Goal: Task Accomplishment & Management: Manage account settings

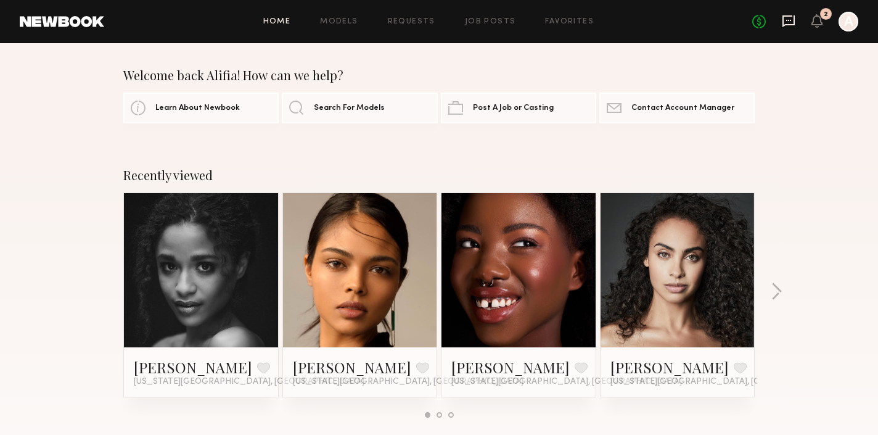
click at [783, 17] on icon at bounding box center [789, 21] width 12 height 12
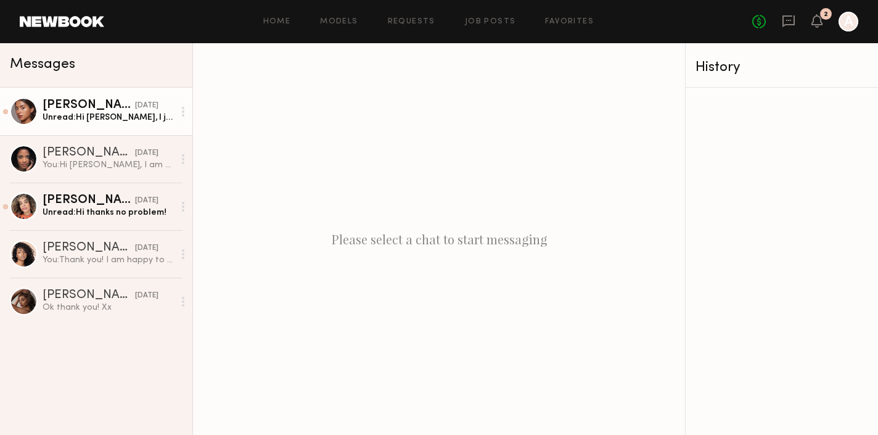
click at [68, 112] on div "Unread: Hi Alifia, I just wanted to follow up regarding the September 15th even…" at bounding box center [108, 118] width 131 height 12
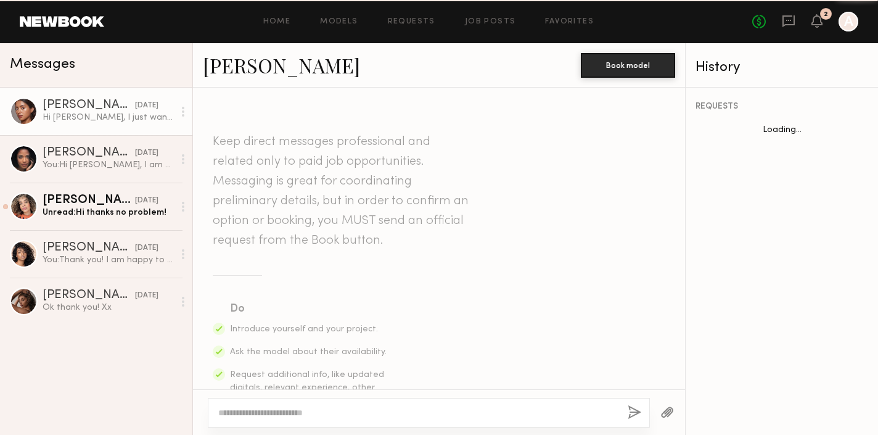
scroll to position [1516, 0]
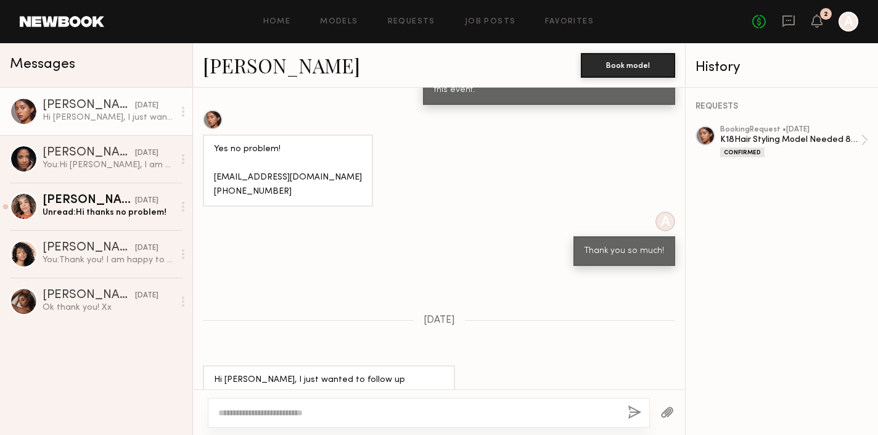
click at [273, 413] on textarea at bounding box center [418, 412] width 400 height 12
click at [860, 137] on div "K18Hair Styling Model Needed 8/15 (Full Day)" at bounding box center [790, 140] width 141 height 12
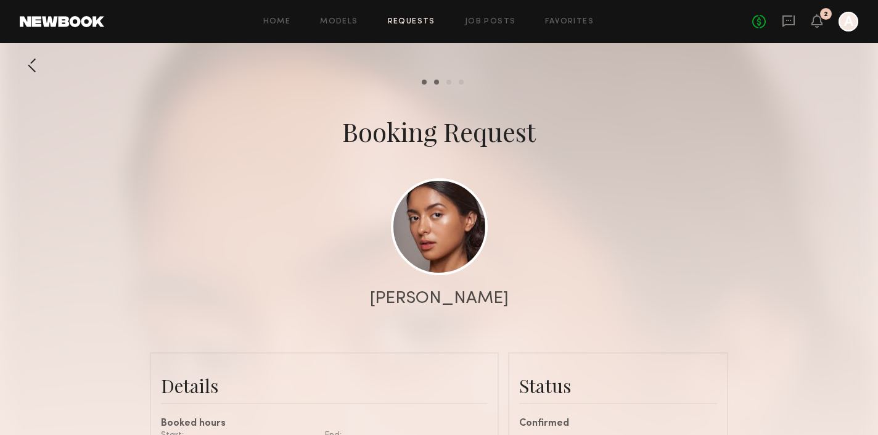
click at [397, 24] on link "Requests" at bounding box center [411, 22] width 47 height 8
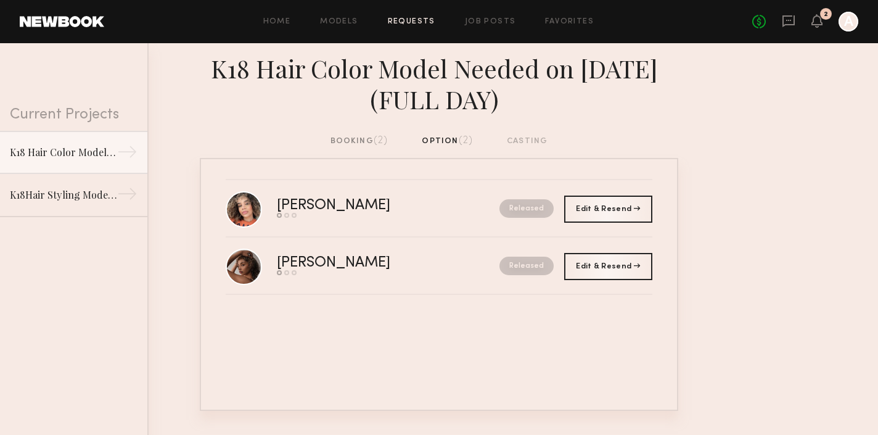
click at [337, 145] on div "booking (2)" at bounding box center [360, 141] width 58 height 14
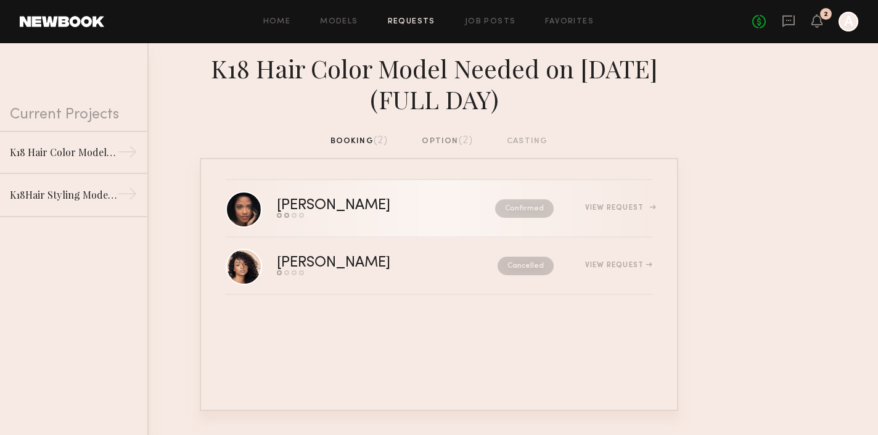
click at [368, 203] on div "[PERSON_NAME]" at bounding box center [360, 206] width 166 height 14
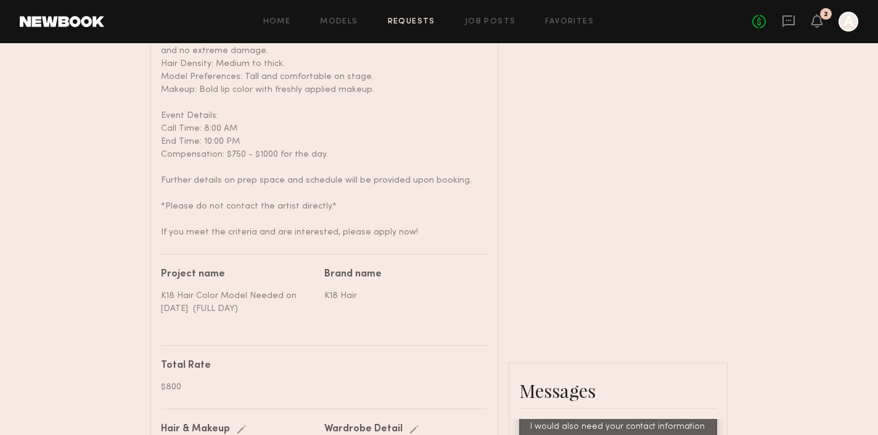
scroll to position [837, 0]
drag, startPoint x: 554, startPoint y: 153, endPoint x: 648, endPoint y: 151, distance: 93.1
click at [746, 153] on div "Send request Model response Review hours worked Pay model Booking Request Maria…" at bounding box center [439, 362] width 878 height 1844
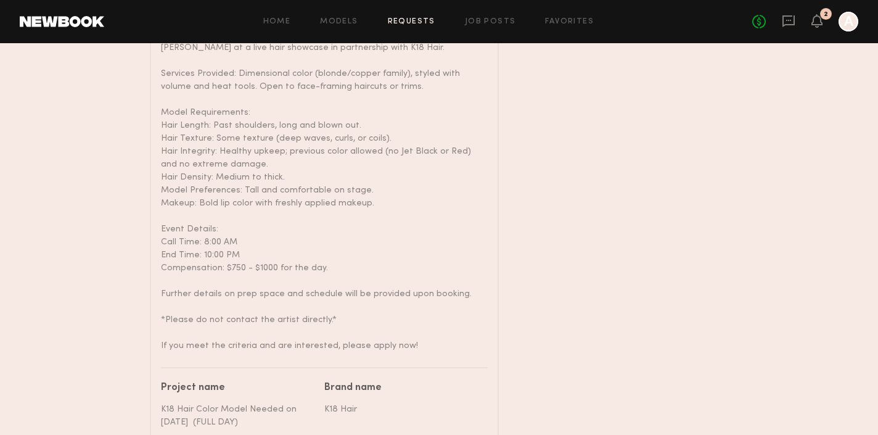
scroll to position [500, 1]
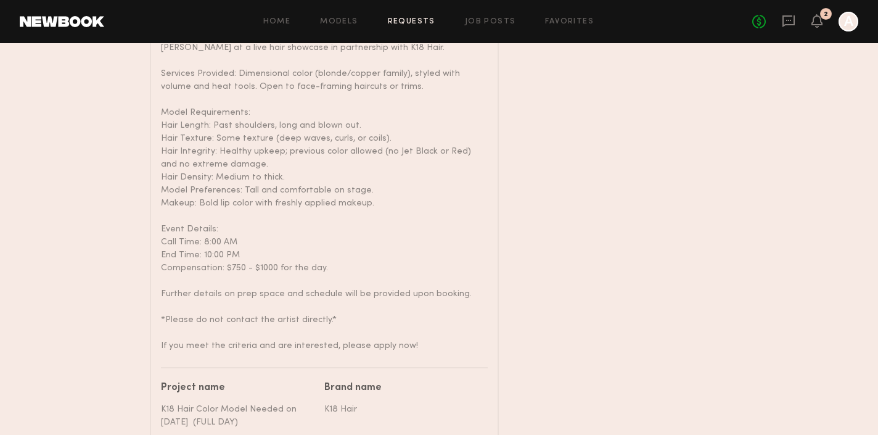
type textarea "**********"
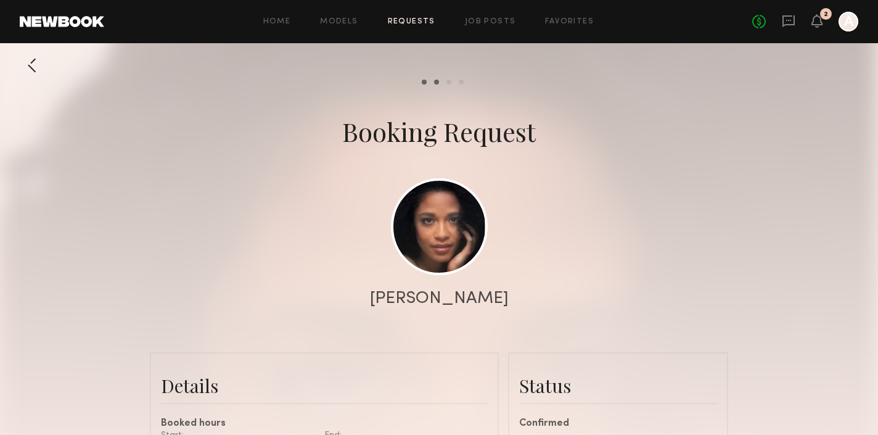
scroll to position [0, 0]
click at [426, 238] on link at bounding box center [439, 226] width 97 height 97
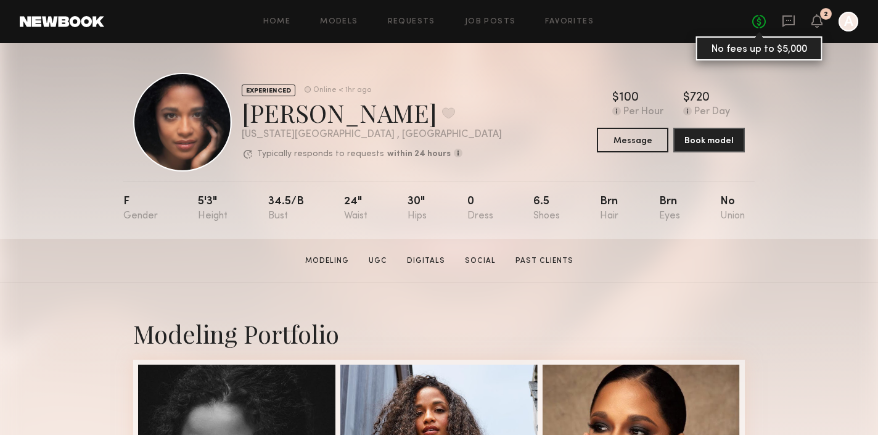
click at [759, 23] on link "No fees up to $5,000" at bounding box center [759, 22] width 14 height 14
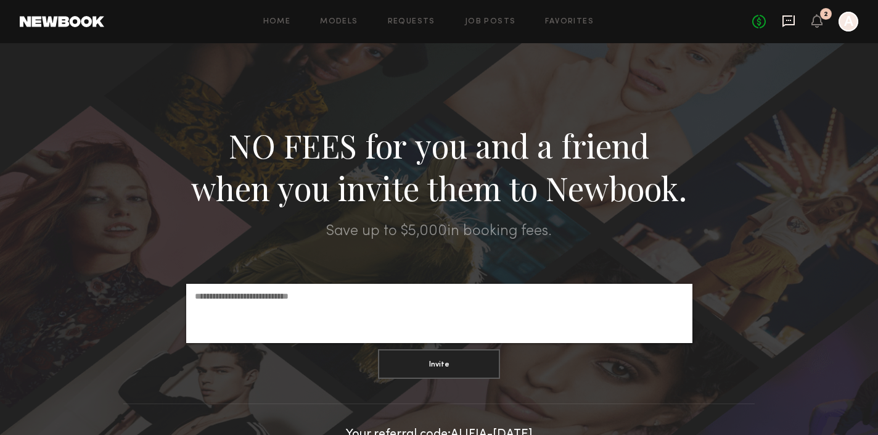
click at [788, 23] on icon at bounding box center [789, 21] width 12 height 12
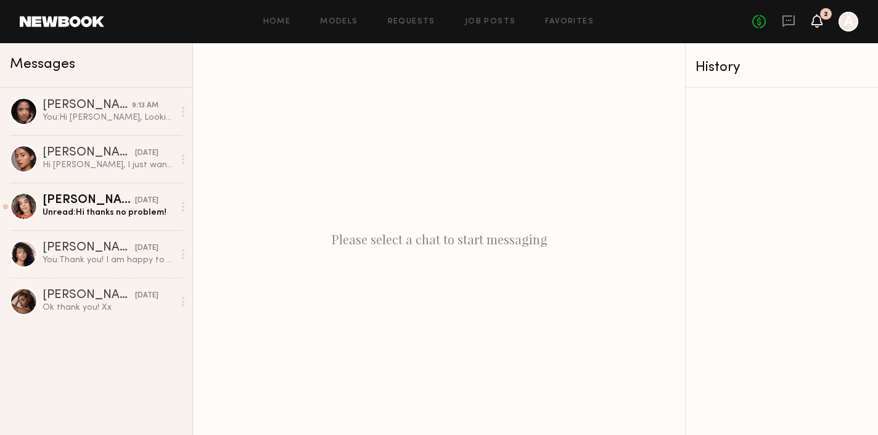
click at [817, 23] on icon at bounding box center [817, 20] width 10 height 9
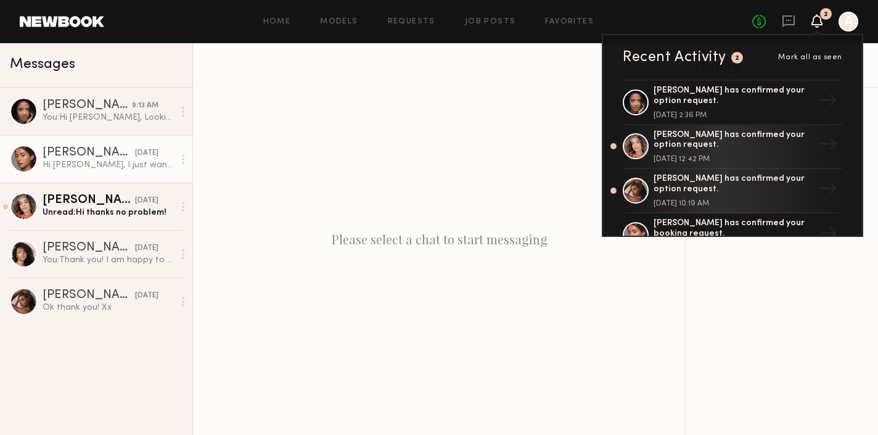
click at [88, 171] on link "Annette W. 09/05/2025 Hi Alifia, I just wanted to follow up regarding the Septe…" at bounding box center [96, 158] width 192 height 47
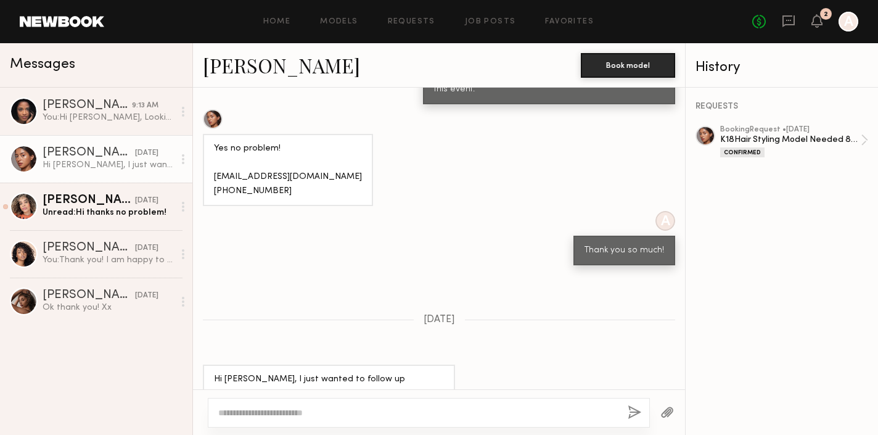
scroll to position [1516, 0]
click at [301, 409] on textarea at bounding box center [418, 412] width 400 height 12
type textarea "**********"
click at [864, 139] on link "booking Request • 08/26/2025 K18Hair Styling Model Needed 8/15 (Full Day) Confi…" at bounding box center [794, 141] width 148 height 31
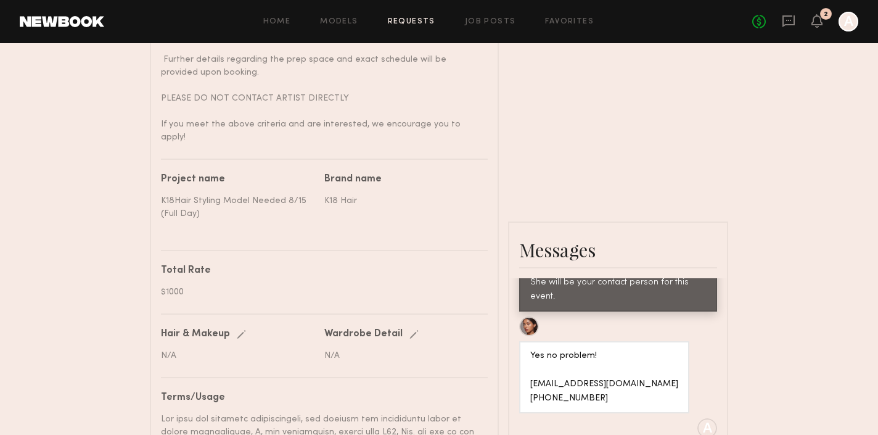
scroll to position [710, 0]
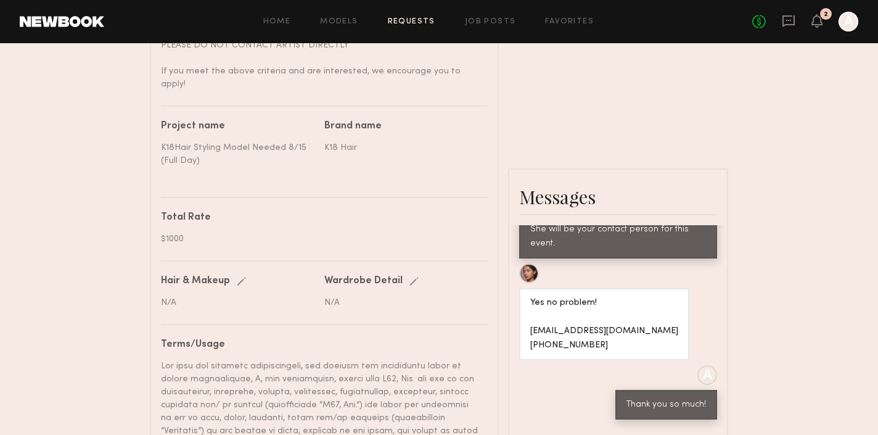
scroll to position [765, 0]
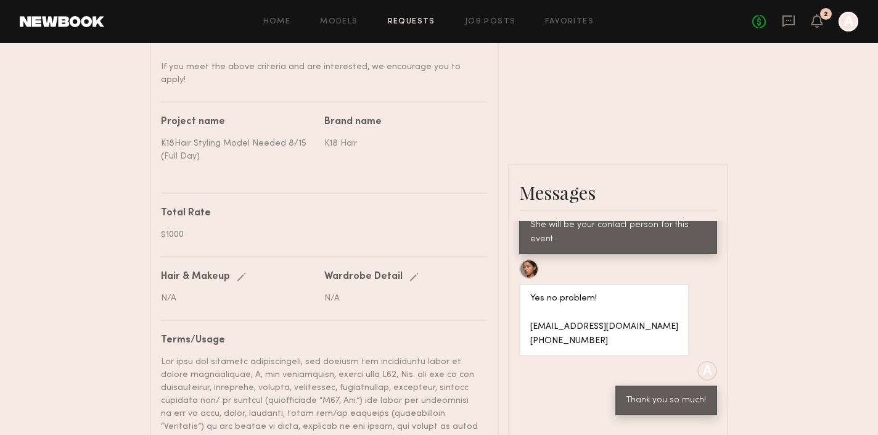
type textarea "**********"
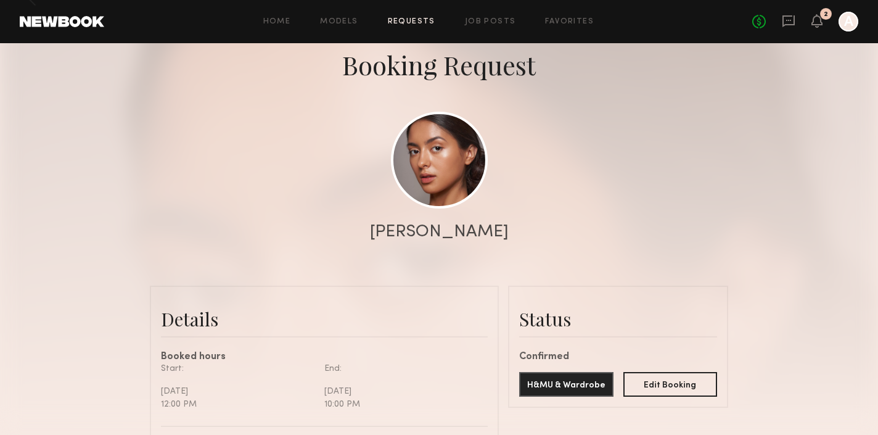
scroll to position [68, 0]
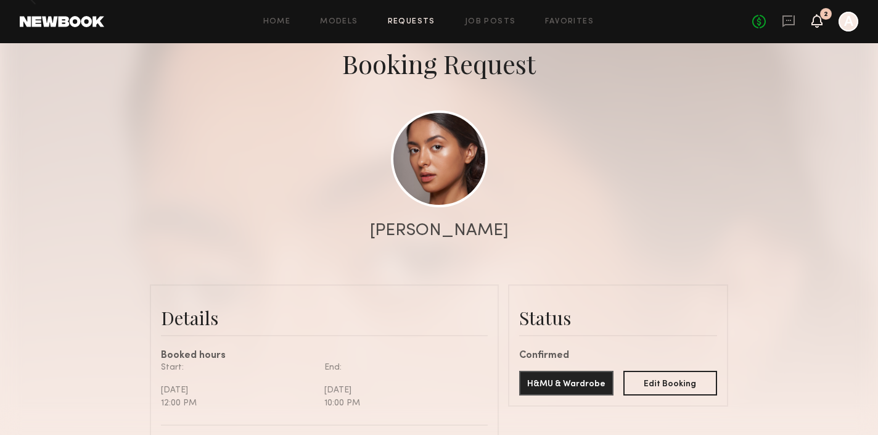
click at [818, 18] on icon at bounding box center [817, 20] width 10 height 9
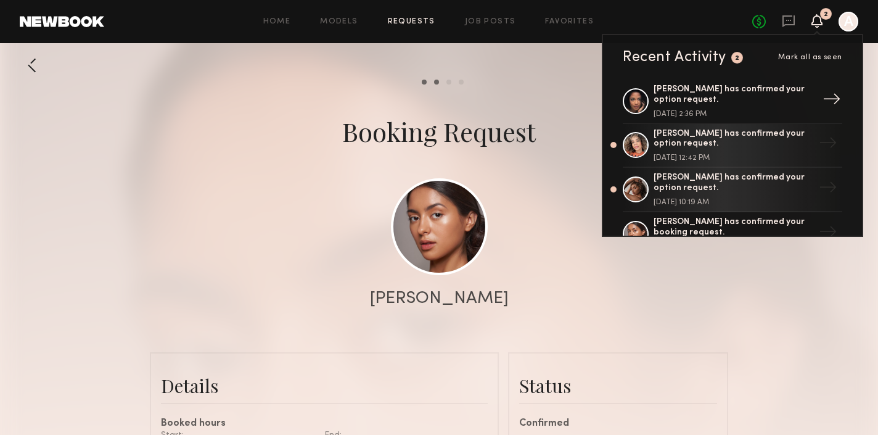
scroll to position [0, 0]
click at [824, 101] on div "→" at bounding box center [832, 102] width 28 height 32
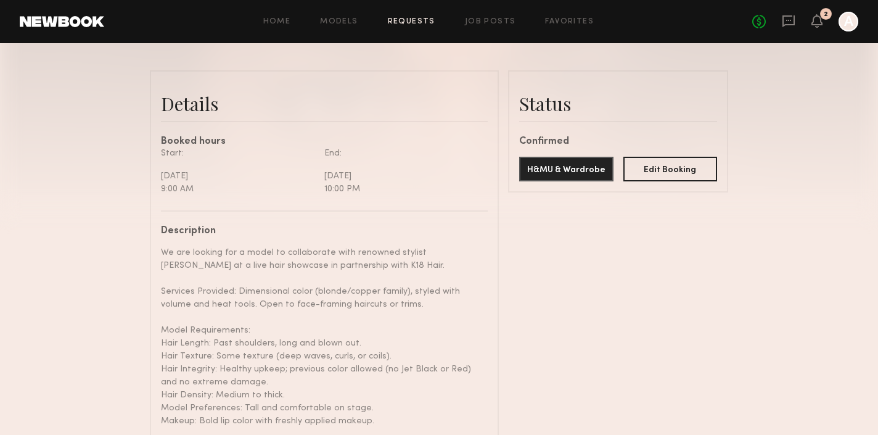
scroll to position [282, 0]
click at [819, 17] on icon at bounding box center [817, 20] width 10 height 9
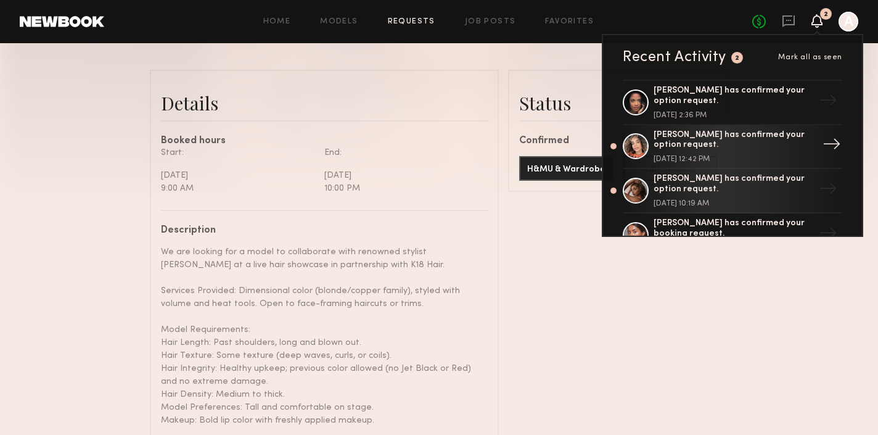
click at [721, 142] on div "[PERSON_NAME] has confirmed your option request." at bounding box center [734, 140] width 160 height 21
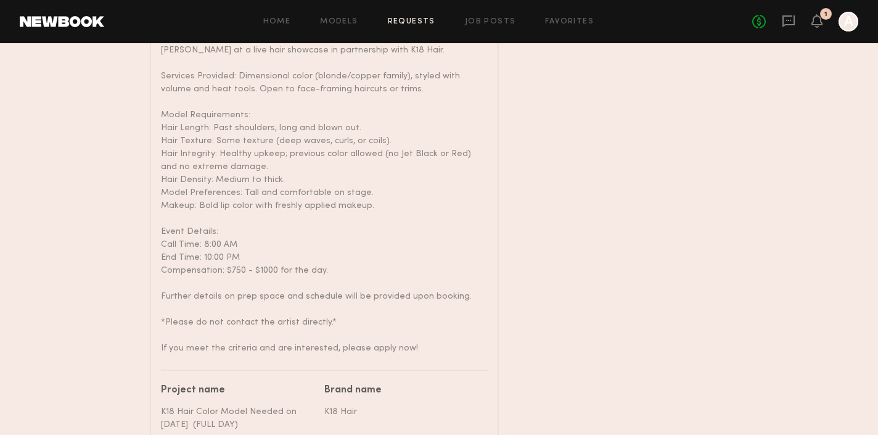
scroll to position [498, 0]
click at [817, 19] on icon at bounding box center [817, 20] width 10 height 9
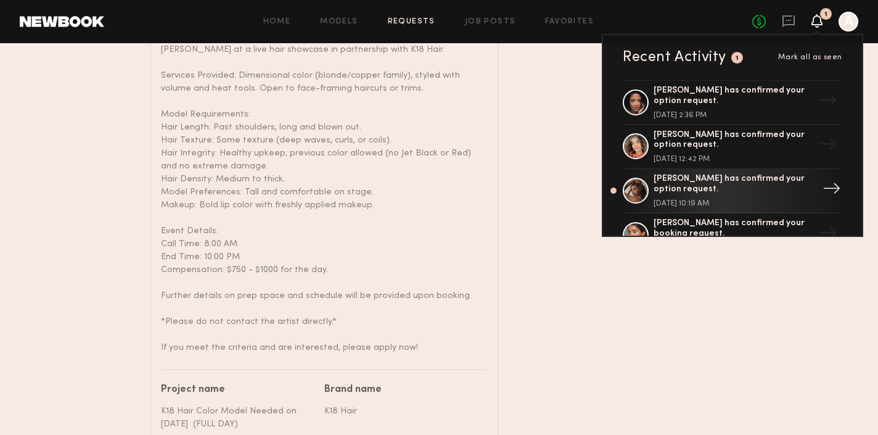
click at [747, 178] on div "Andreanna H. has confirmed your option request." at bounding box center [734, 184] width 160 height 21
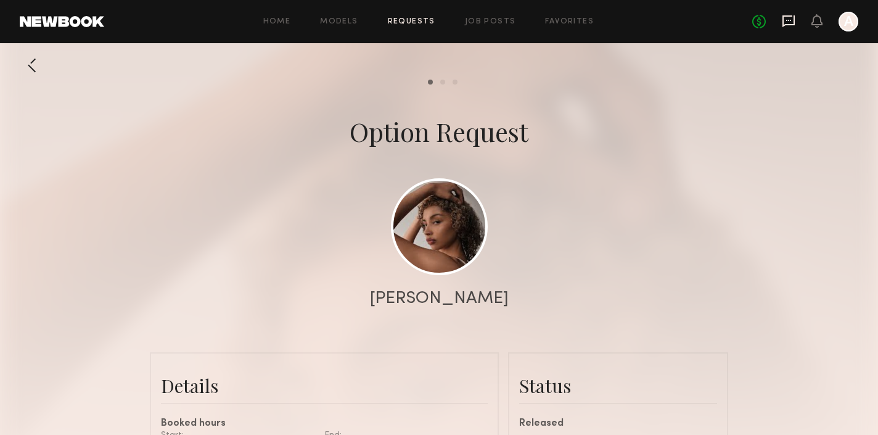
click at [791, 23] on icon at bounding box center [789, 21] width 14 height 14
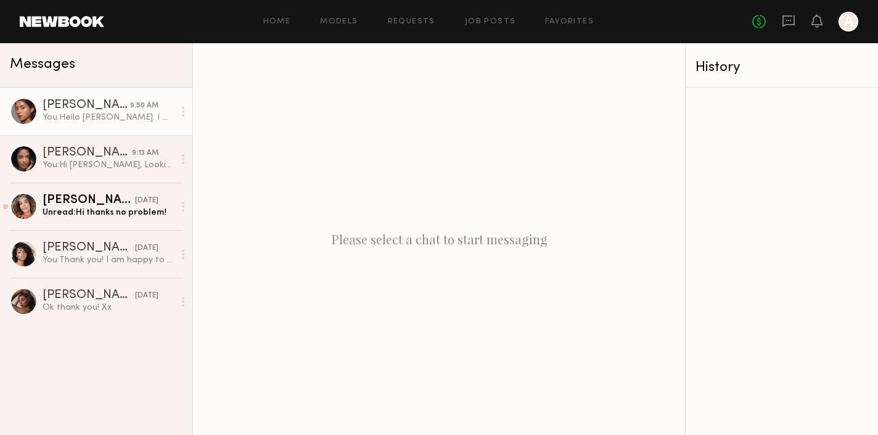
click at [56, 104] on div "[PERSON_NAME]" at bounding box center [87, 105] width 88 height 12
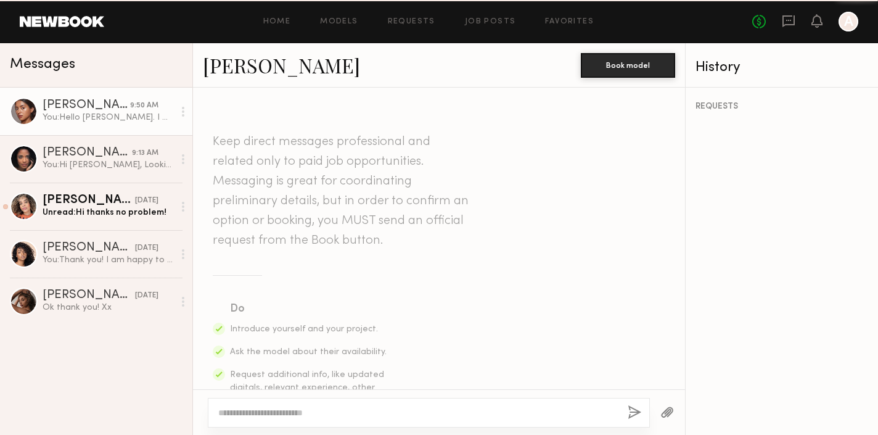
scroll to position [1696, 0]
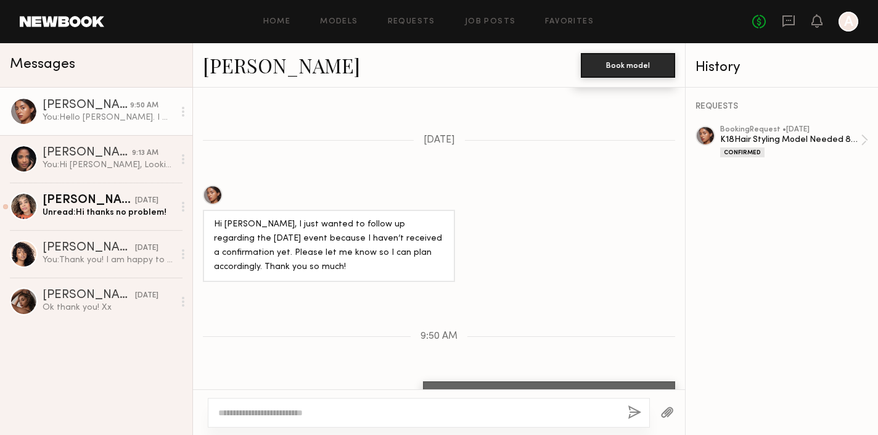
click at [292, 413] on textarea at bounding box center [418, 412] width 400 height 12
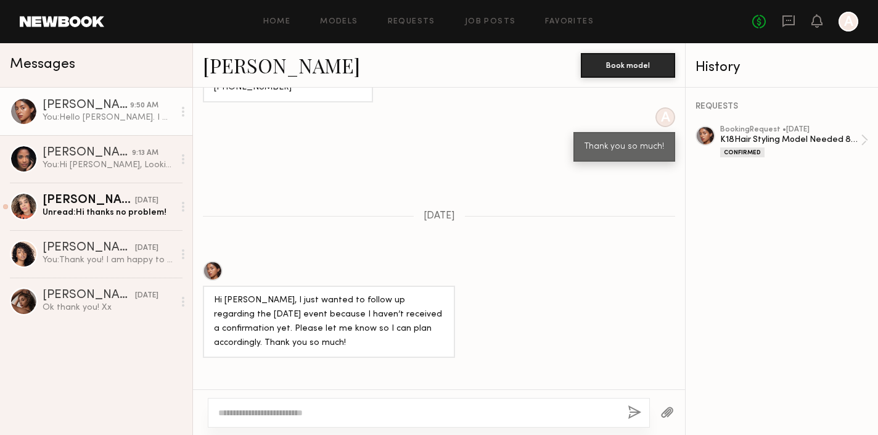
scroll to position [1373, 0]
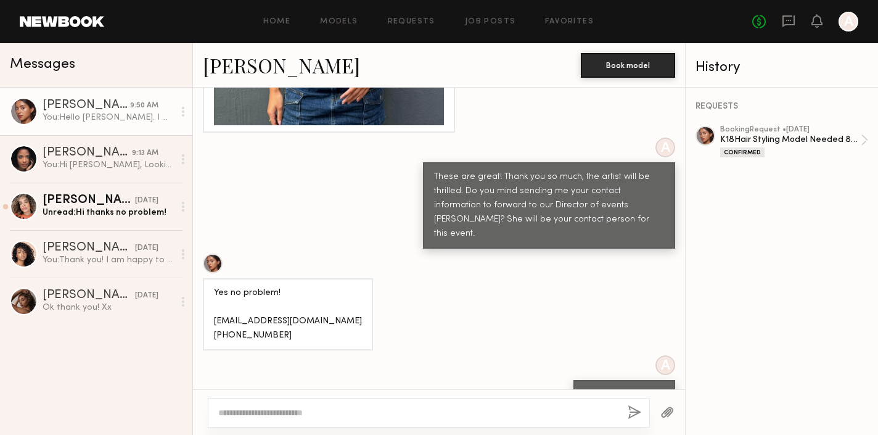
click at [236, 67] on link "[PERSON_NAME]" at bounding box center [281, 65] width 157 height 27
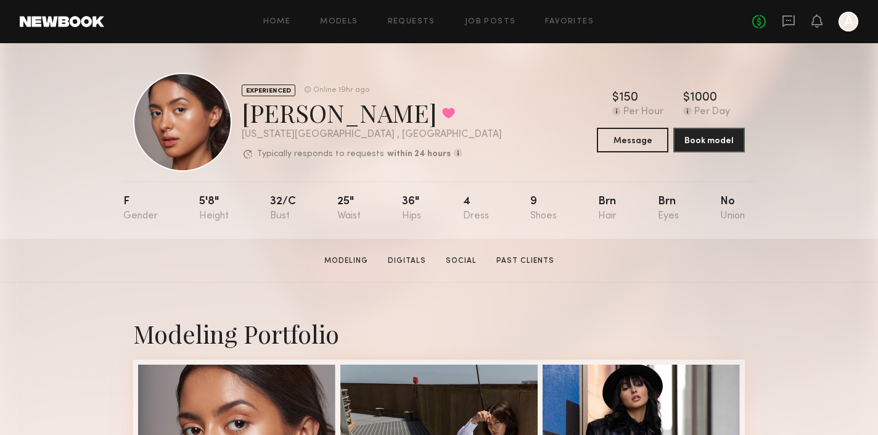
click at [781, 20] on div "No fees up to $5,000 A" at bounding box center [805, 22] width 106 height 20
click at [789, 23] on icon at bounding box center [789, 21] width 14 height 14
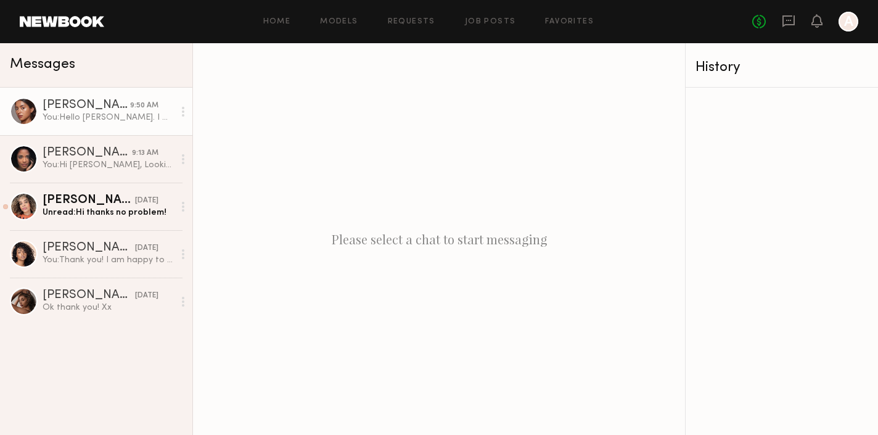
click at [62, 107] on div "[PERSON_NAME]" at bounding box center [87, 105] width 88 height 12
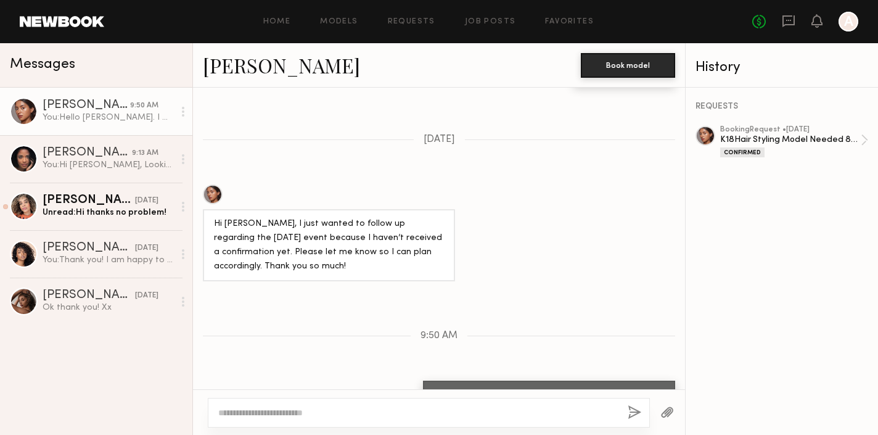
scroll to position [1696, 0]
type textarea "*"
click at [810, 20] on div "No fees up to $5,000 A" at bounding box center [805, 22] width 106 height 20
click at [812, 20] on icon at bounding box center [817, 21] width 11 height 14
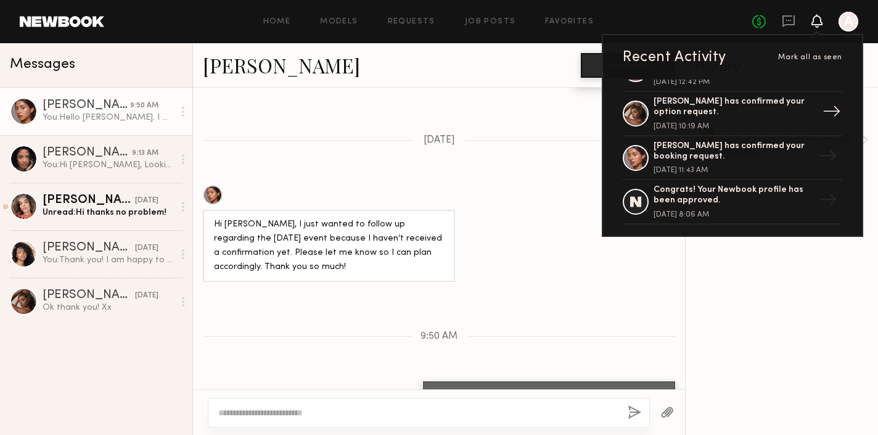
scroll to position [76, 0]
click at [812, 153] on div "[PERSON_NAME] has confirmed your booking request." at bounding box center [734, 152] width 160 height 21
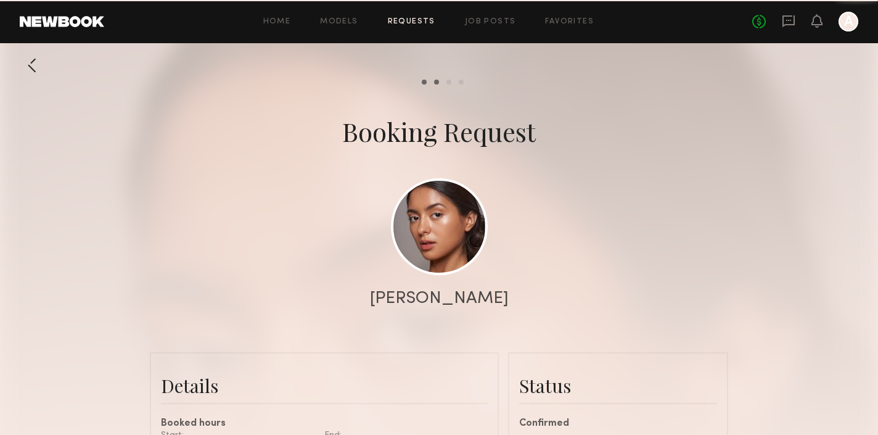
scroll to position [1716, 0]
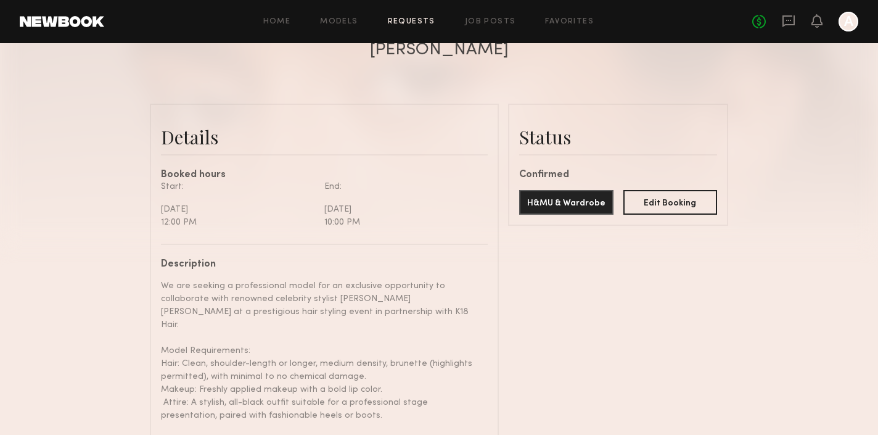
click at [580, 204] on button "H&MU & Wardrobe" at bounding box center [566, 202] width 94 height 25
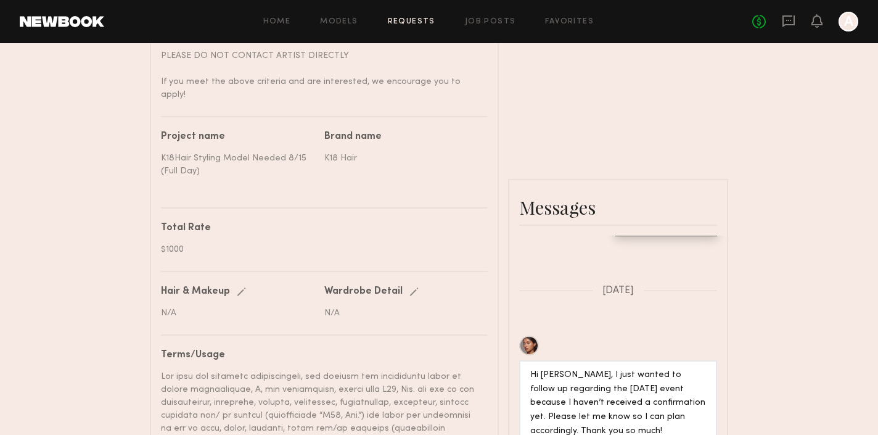
scroll to position [752, 0]
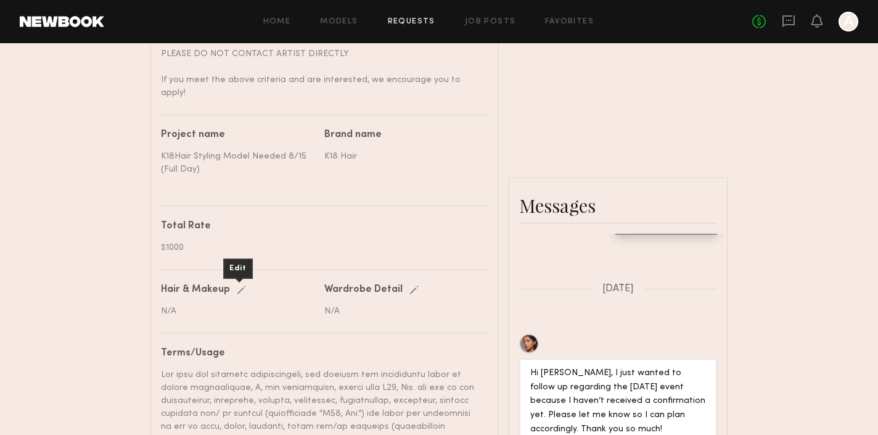
click at [242, 286] on div "Edit" at bounding box center [244, 290] width 14 height 9
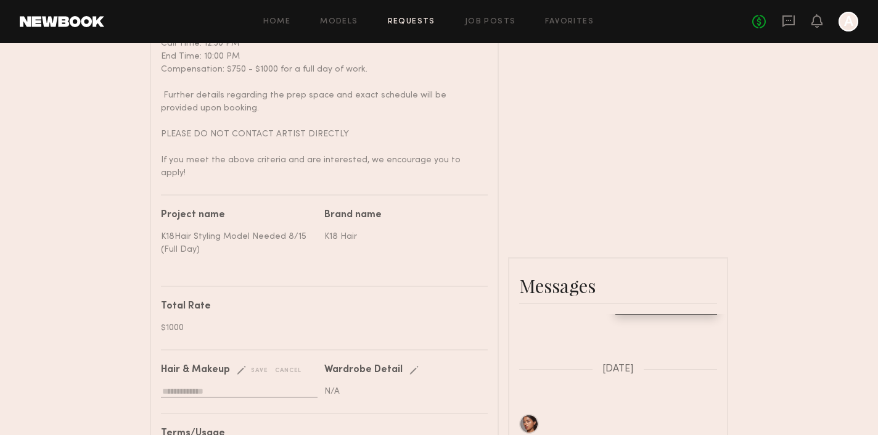
scroll to position [673, 0]
click at [173, 385] on input "text" at bounding box center [239, 391] width 157 height 12
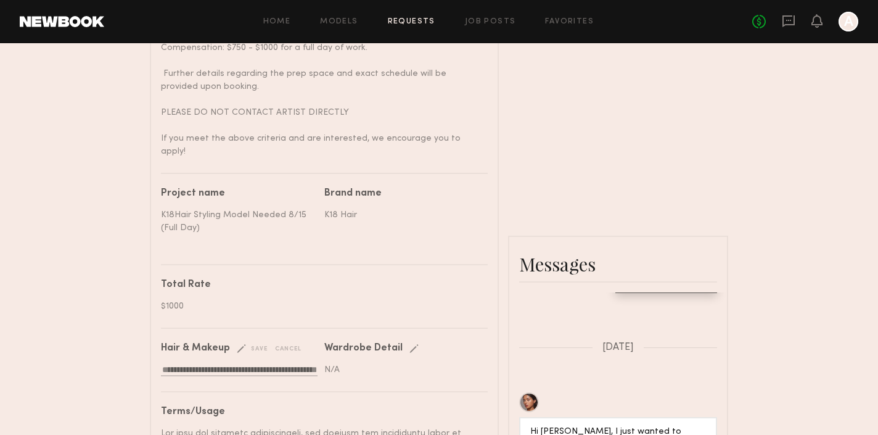
scroll to position [695, 0]
type input "**********"
click at [352, 362] on div "N/A" at bounding box center [401, 368] width 154 height 13
click at [412, 343] on div "Edit" at bounding box center [416, 347] width 14 height 9
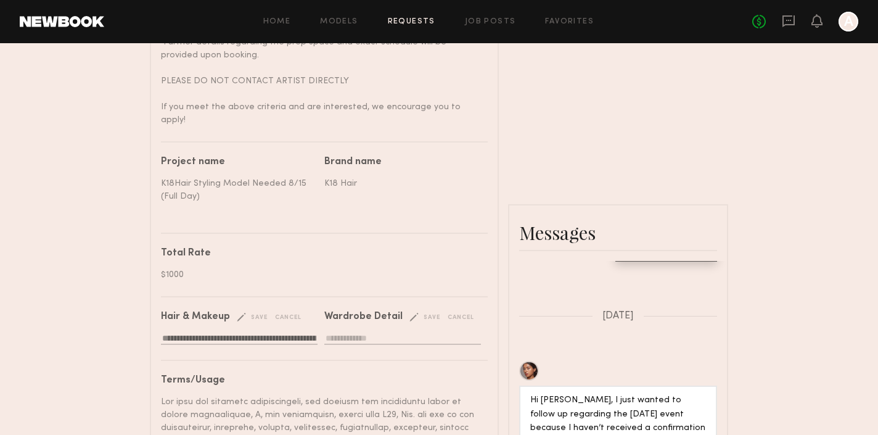
scroll to position [723, 0]
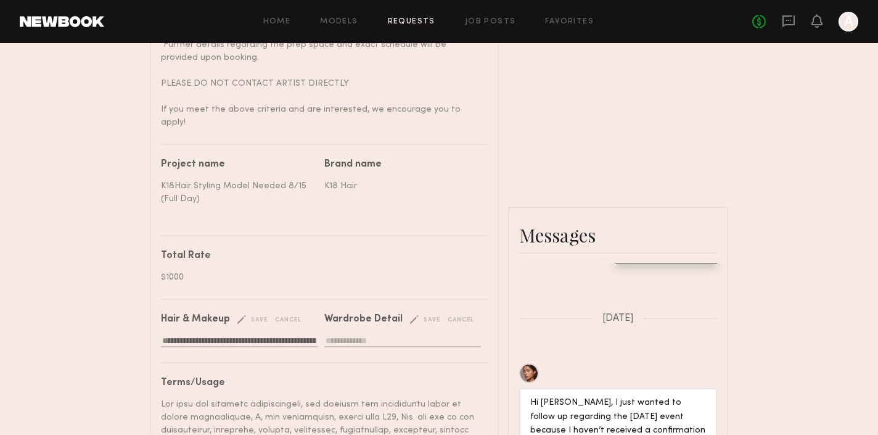
click at [410, 315] on div "save" at bounding box center [424, 319] width 31 height 9
click at [353, 335] on input "text" at bounding box center [402, 341] width 157 height 12
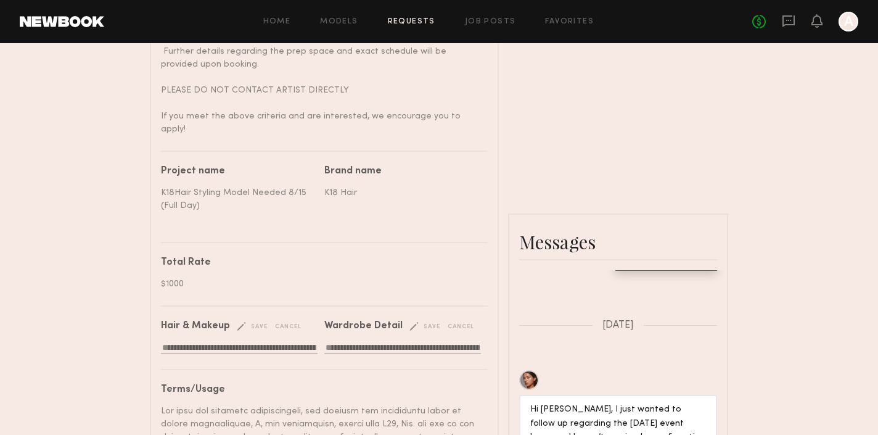
scroll to position [719, 0]
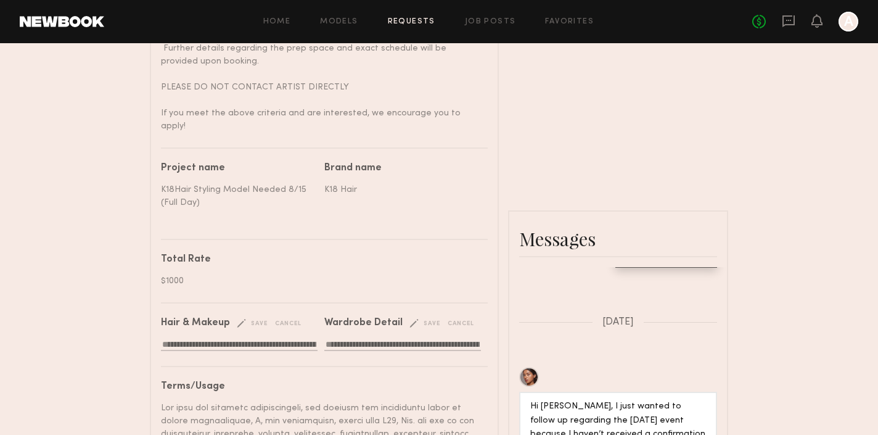
type input "**********"
click at [427, 319] on div "save" at bounding box center [424, 323] width 31 height 9
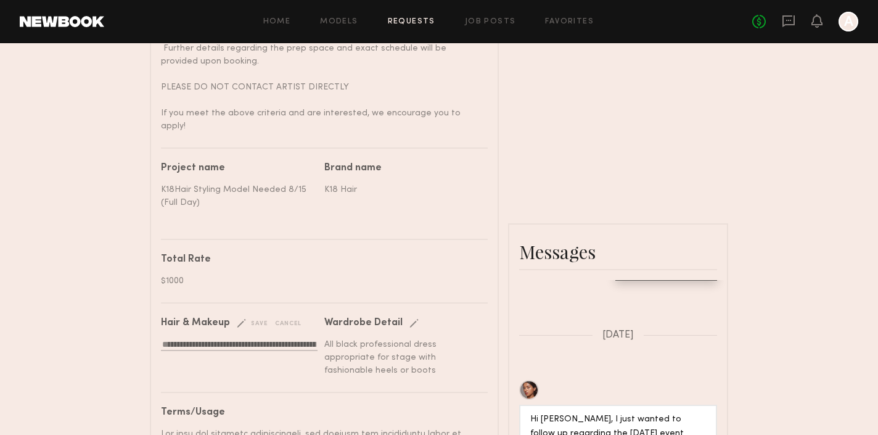
click at [258, 319] on div "save" at bounding box center [252, 323] width 31 height 9
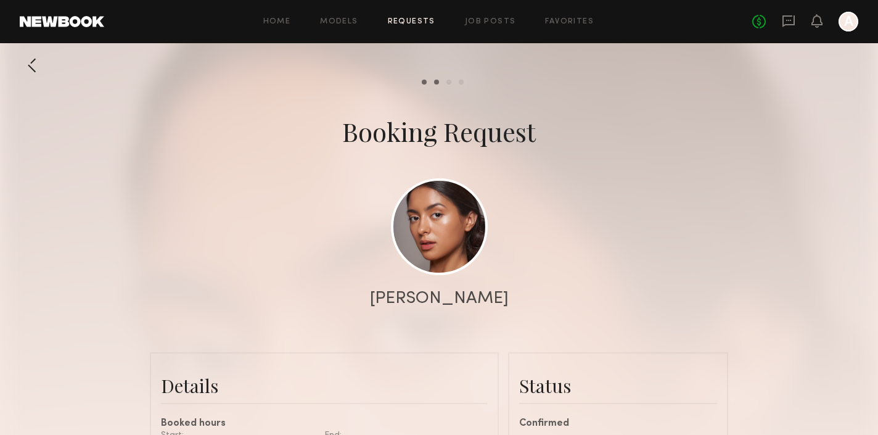
scroll to position [0, 0]
click at [815, 23] on icon at bounding box center [817, 20] width 10 height 9
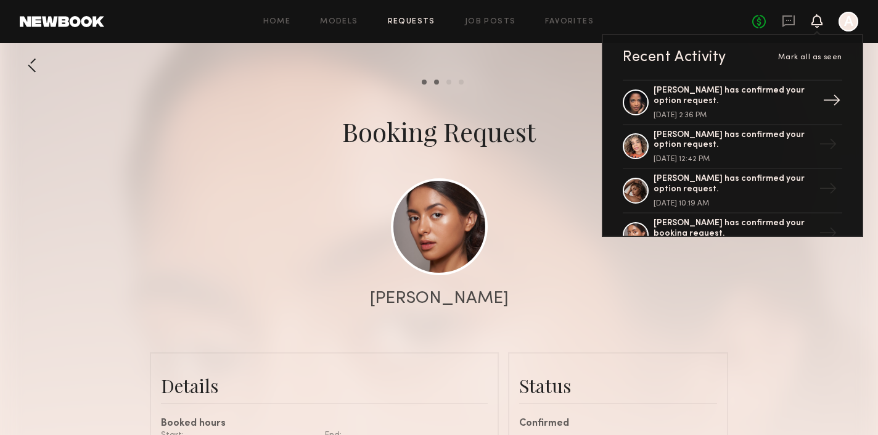
click at [829, 99] on div "→" at bounding box center [832, 102] width 28 height 32
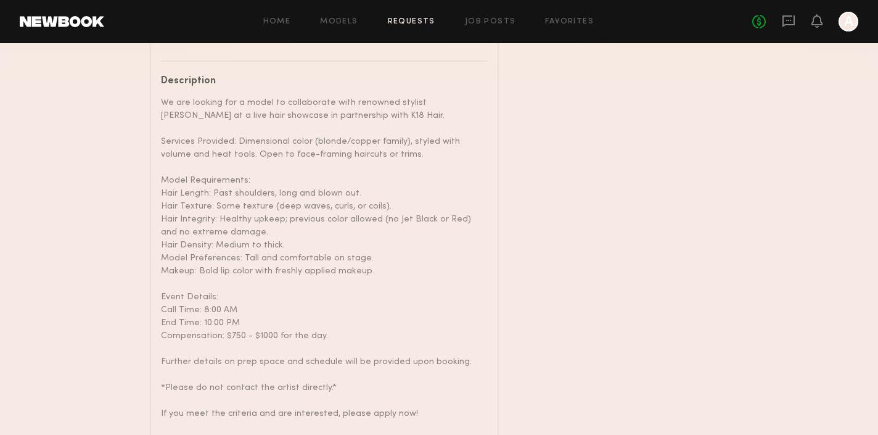
scroll to position [258, 0]
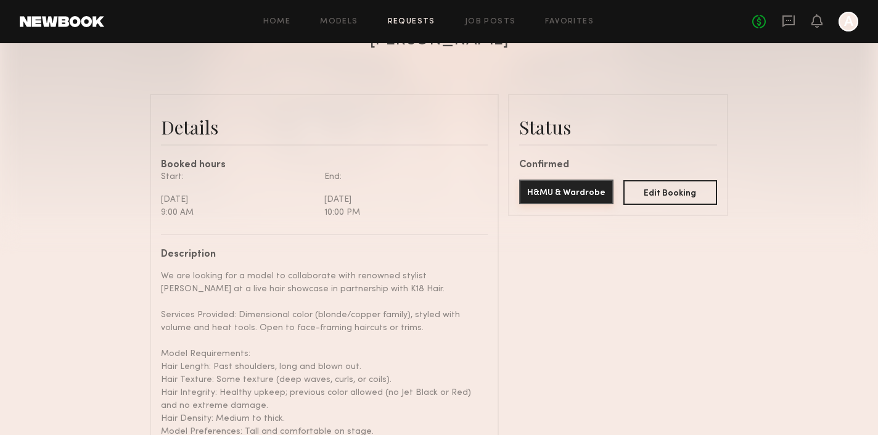
click at [569, 187] on button "H&MU & Wardrobe" at bounding box center [566, 191] width 94 height 25
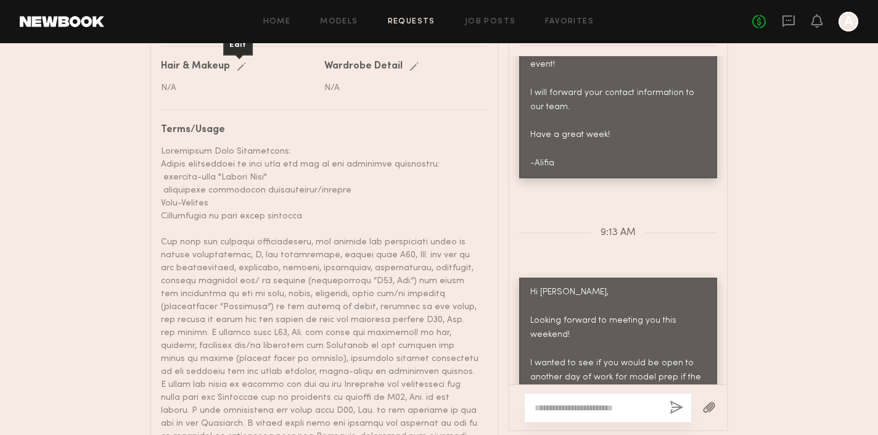
click at [239, 67] on div "Edit" at bounding box center [244, 66] width 14 height 9
click at [199, 84] on input "text" at bounding box center [239, 89] width 157 height 12
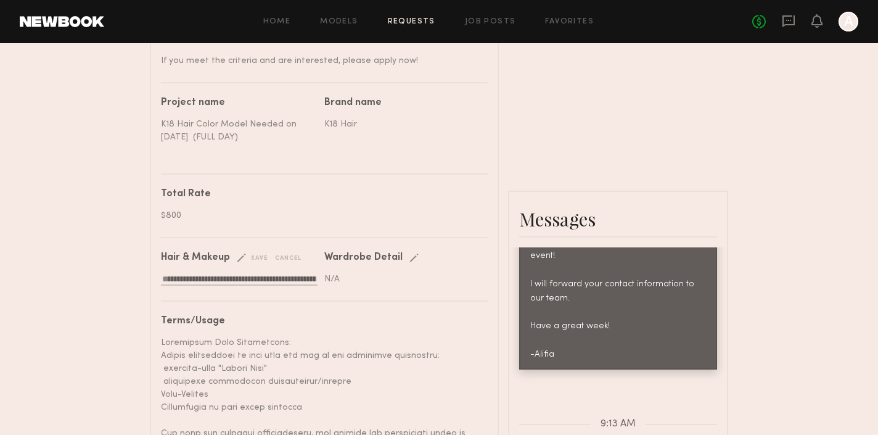
scroll to position [787, 0]
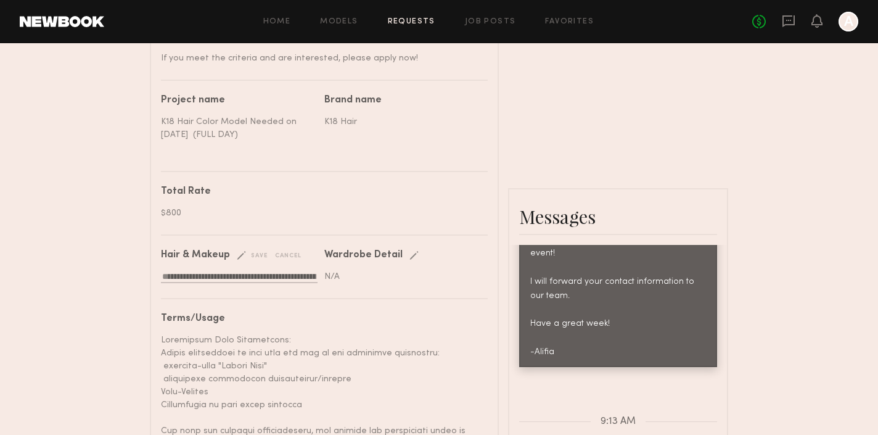
type input "**********"
click at [257, 253] on div "save" at bounding box center [252, 255] width 31 height 9
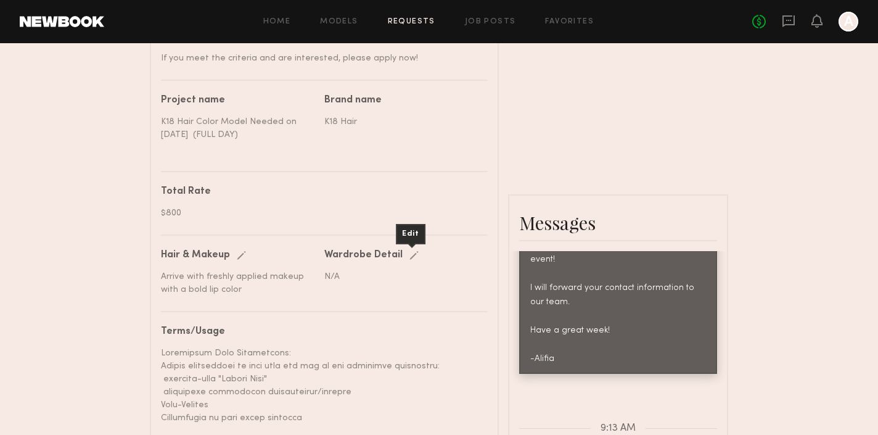
click at [409, 257] on div "Edit" at bounding box center [416, 255] width 14 height 9
click at [349, 273] on input "text" at bounding box center [402, 277] width 157 height 12
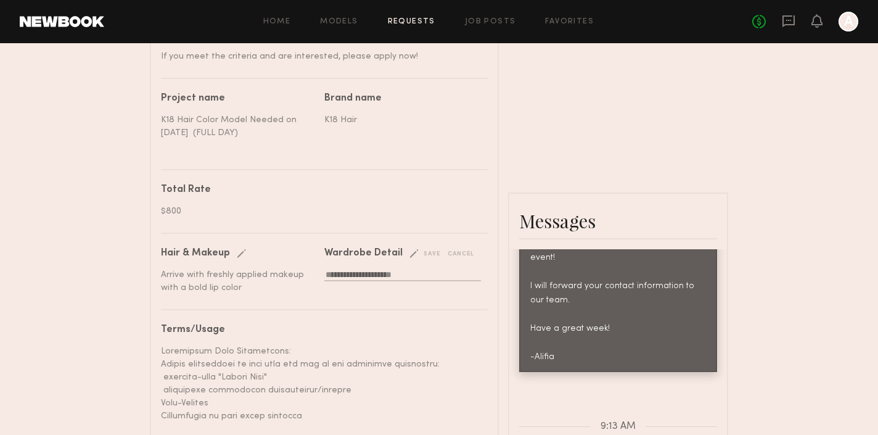
scroll to position [792, 0]
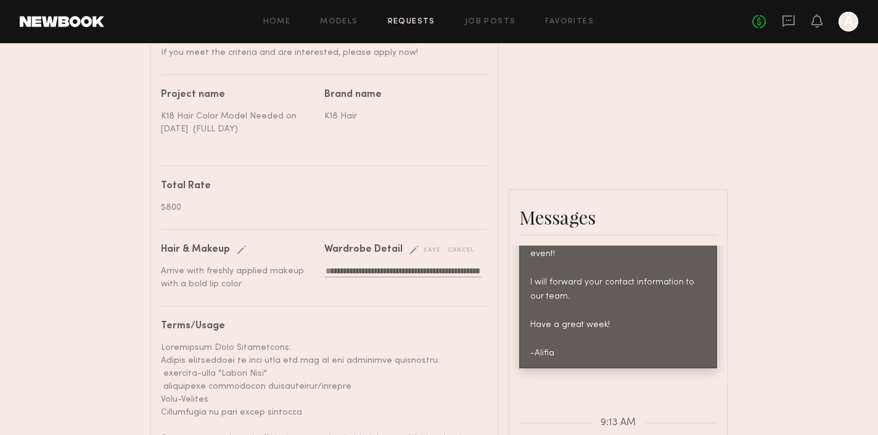
type input "**********"
click at [428, 250] on div "save" at bounding box center [424, 249] width 31 height 9
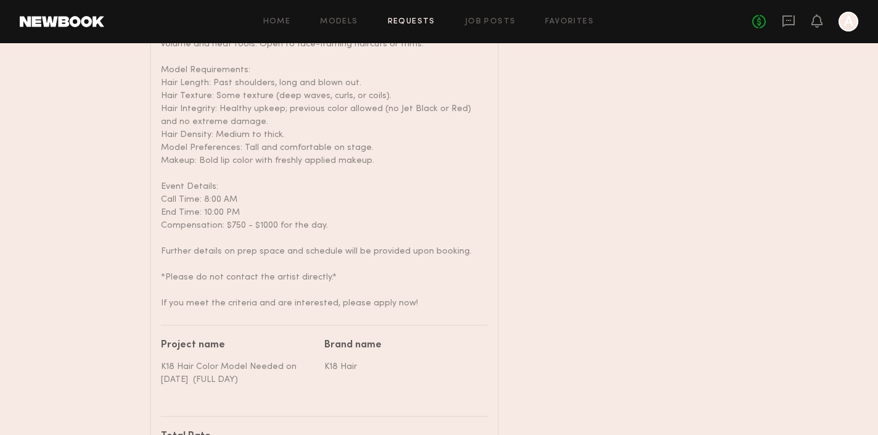
scroll to position [1299, 0]
type textarea "**********"
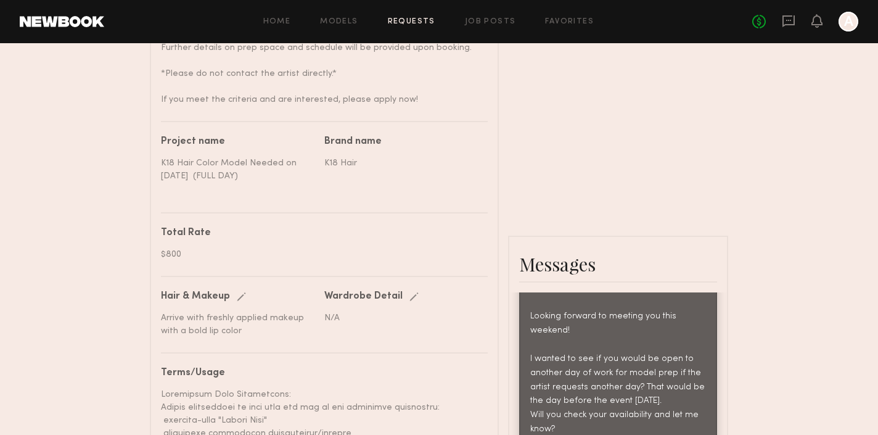
scroll to position [856, 0]
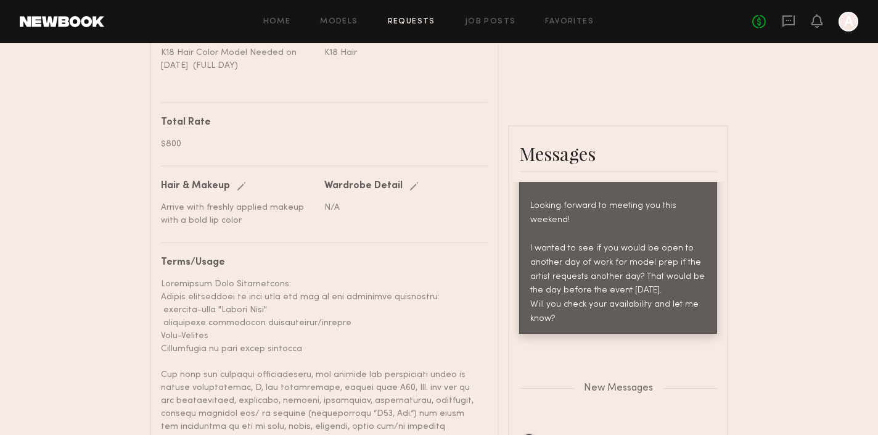
click at [412, 187] on div "Edit" at bounding box center [416, 186] width 14 height 9
click at [427, 186] on div "save" at bounding box center [424, 186] width 31 height 9
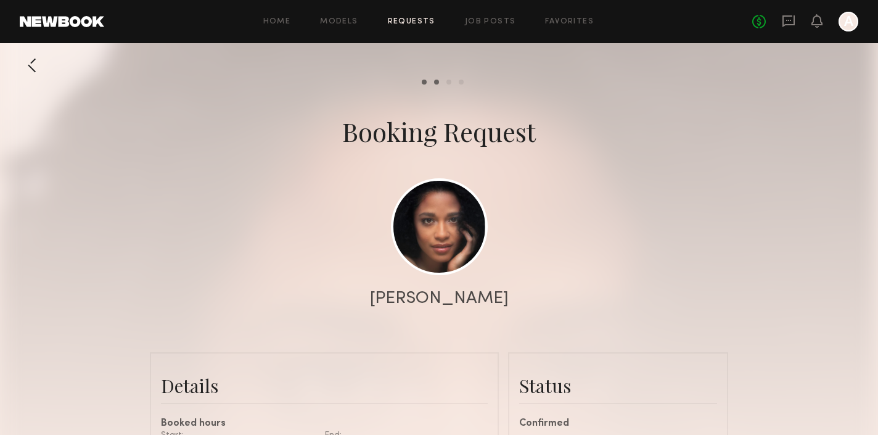
scroll to position [0, 0]
click at [783, 16] on icon at bounding box center [789, 21] width 12 height 12
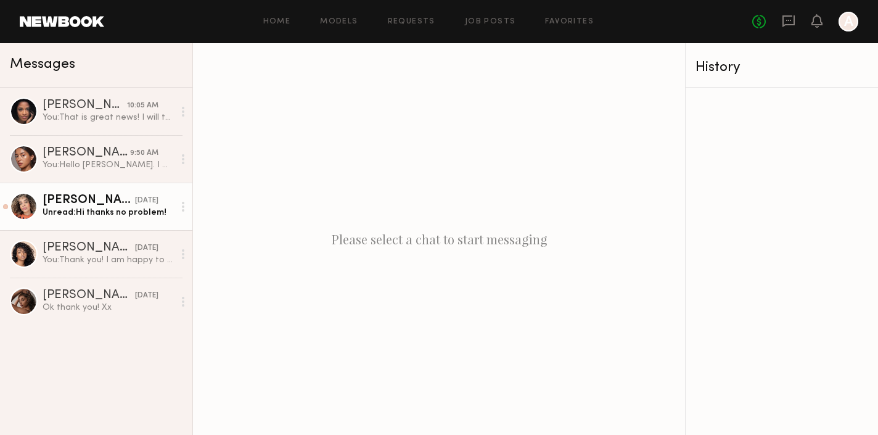
click at [55, 201] on div "[PERSON_NAME]" at bounding box center [89, 200] width 93 height 12
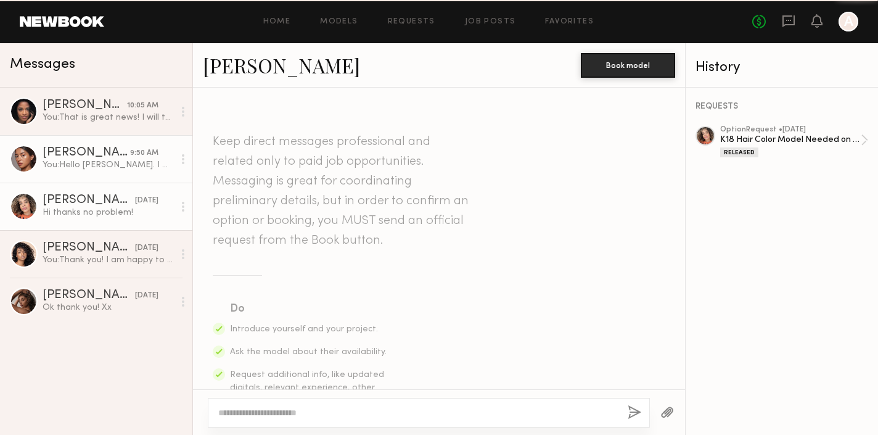
scroll to position [1301, 0]
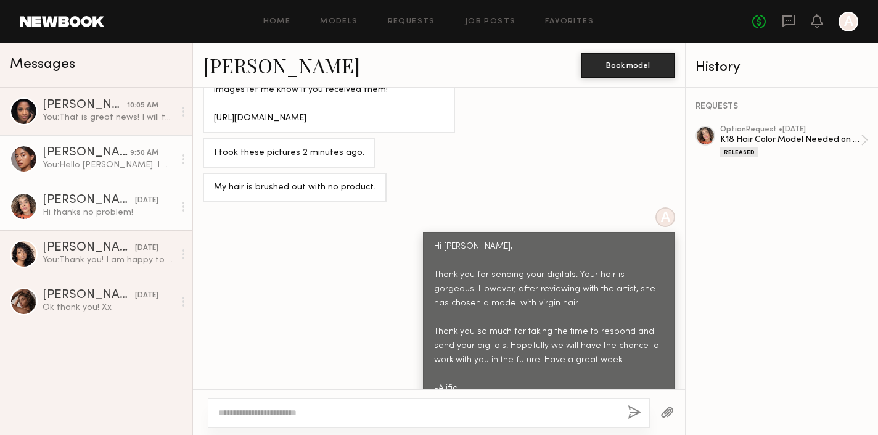
click at [60, 157] on div "[PERSON_NAME]" at bounding box center [87, 153] width 88 height 12
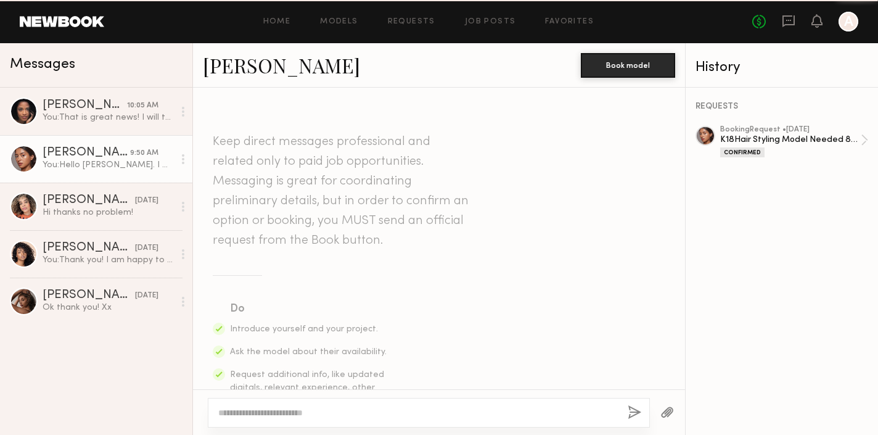
scroll to position [1696, 0]
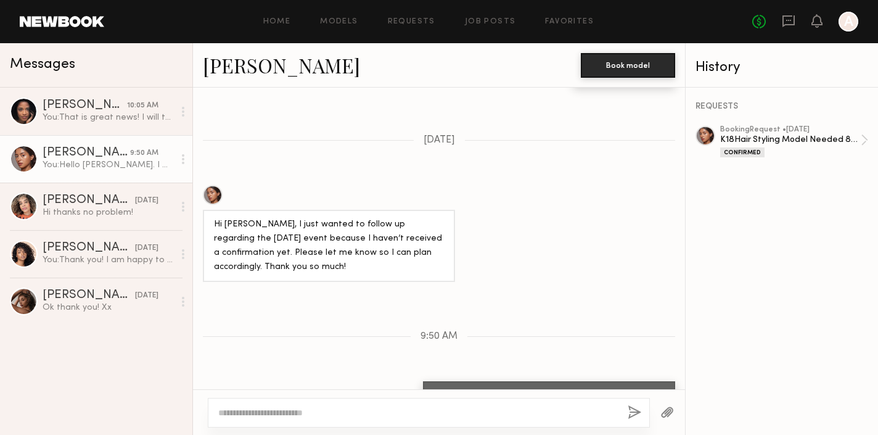
click at [233, 72] on link "[PERSON_NAME]" at bounding box center [281, 65] width 157 height 27
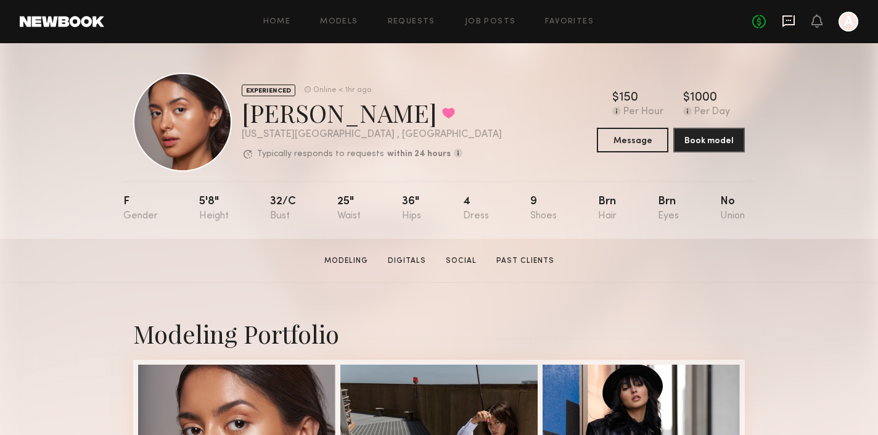
click at [783, 20] on icon at bounding box center [789, 21] width 12 height 12
